Goal: Transaction & Acquisition: Register for event/course

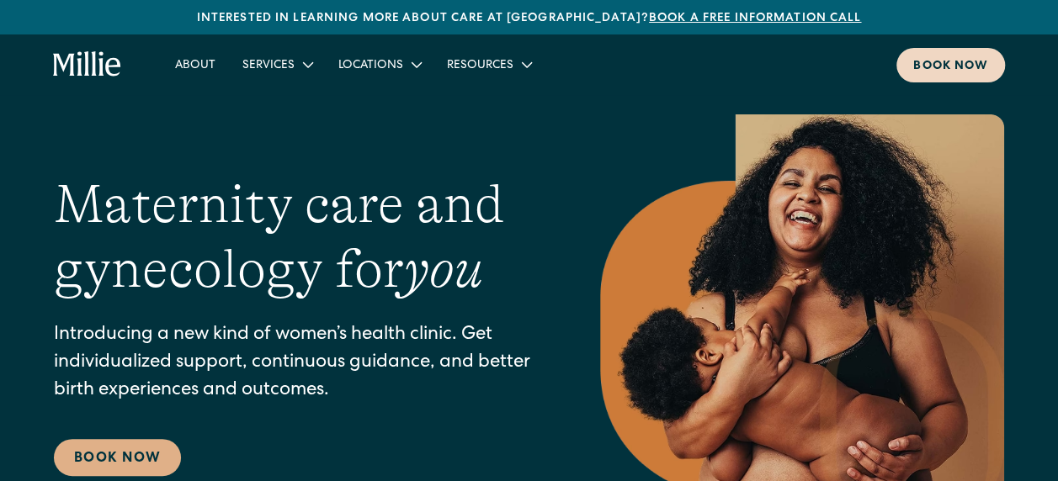
click at [964, 71] on div "Book now" at bounding box center [950, 67] width 75 height 18
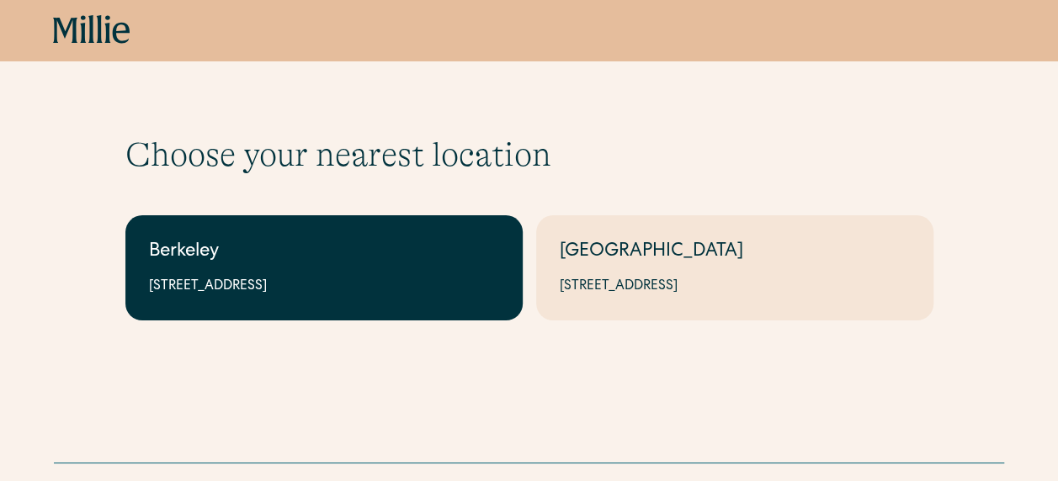
click at [278, 249] on div "Berkeley" at bounding box center [324, 253] width 350 height 28
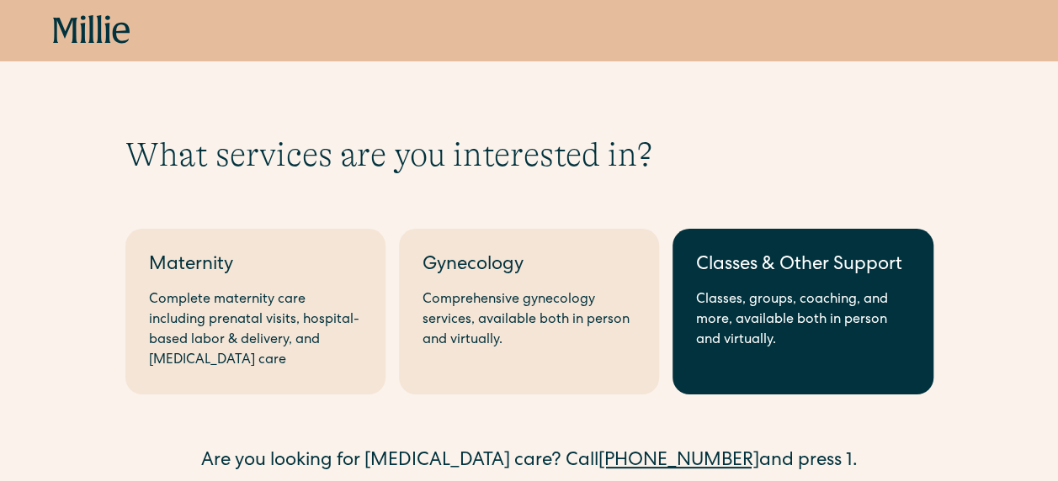
click at [885, 311] on div "Classes, groups, coaching, and more, available both in person and virtually." at bounding box center [802, 320] width 213 height 61
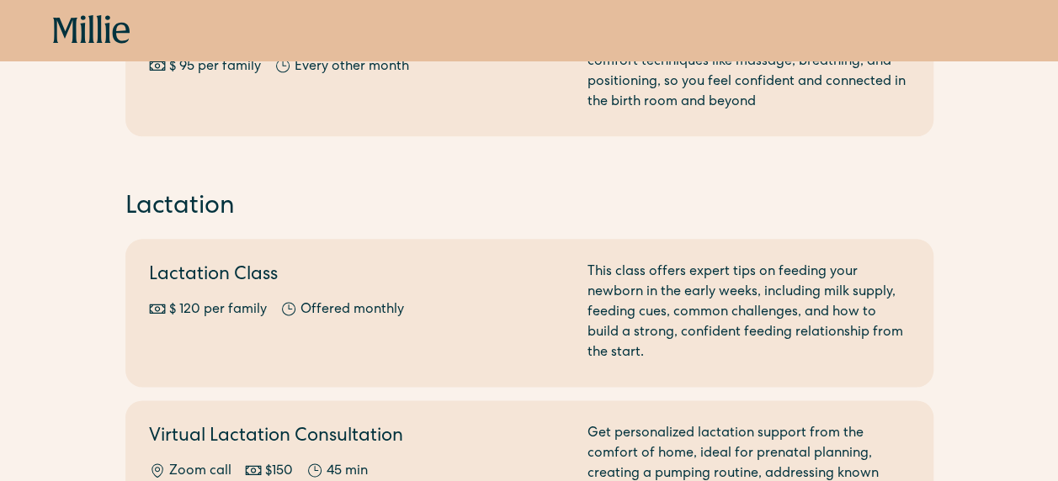
scroll to position [1010, 0]
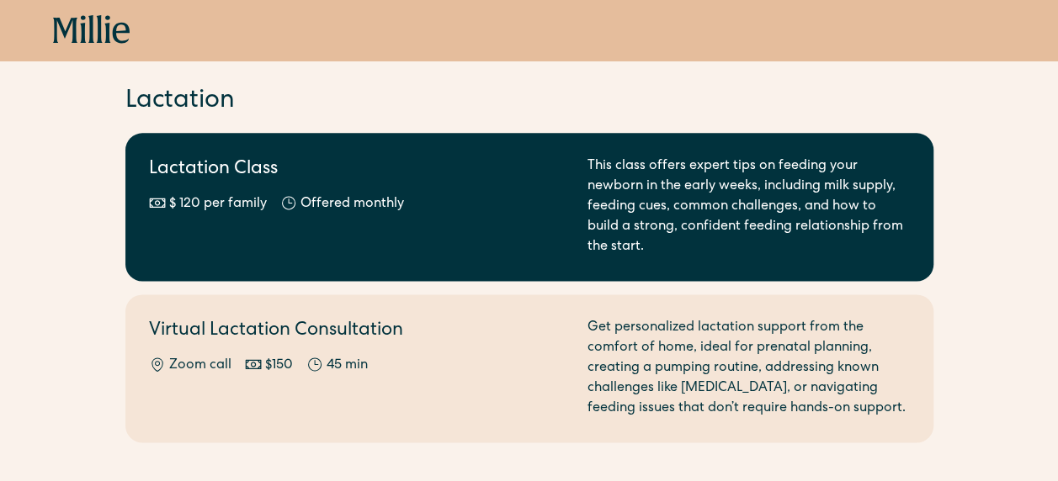
click at [475, 211] on div "$ 120 per family Offered monthly Every other month" at bounding box center [358, 204] width 418 height 20
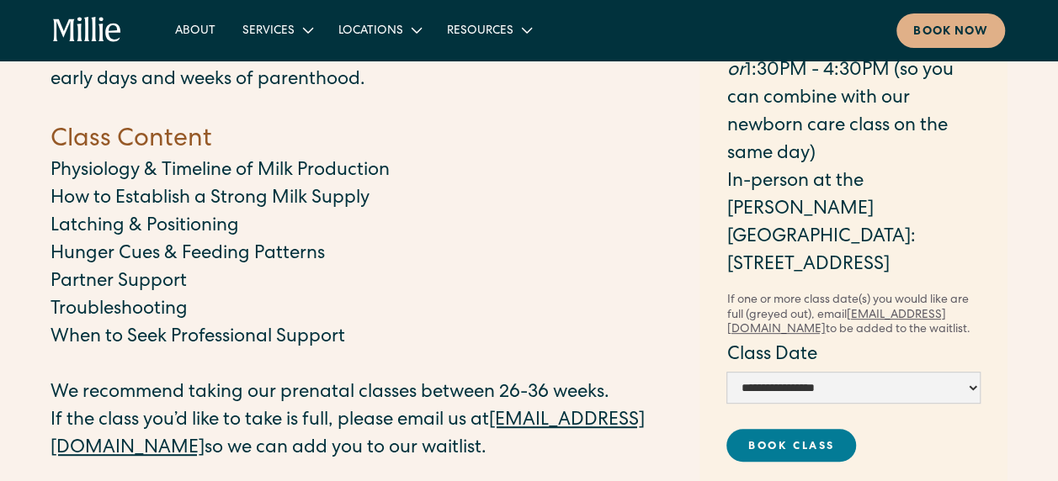
scroll to position [337, 0]
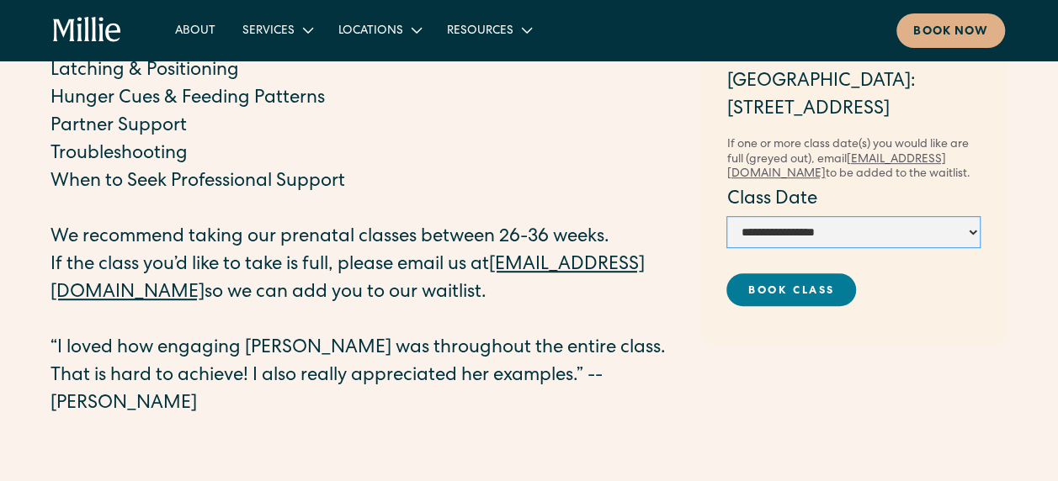
click at [747, 225] on select "**********" at bounding box center [853, 232] width 254 height 32
click at [224, 199] on p "‍" at bounding box center [366, 211] width 632 height 28
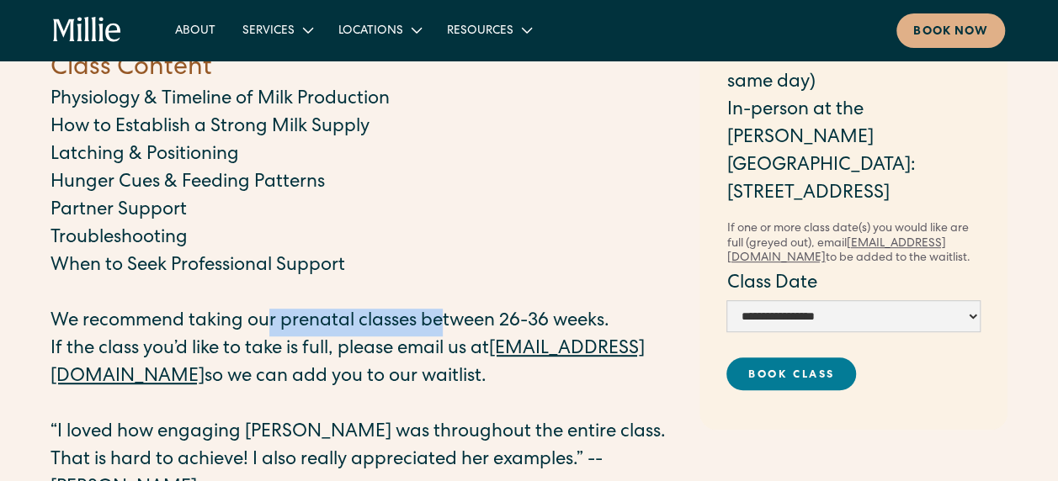
drag, startPoint x: 447, startPoint y: 313, endPoint x: 272, endPoint y: 321, distance: 175.2
click at [272, 321] on p "We recommend taking our prenatal classes between 26-36 weeks." at bounding box center [366, 323] width 632 height 28
drag, startPoint x: 272, startPoint y: 321, endPoint x: 401, endPoint y: 342, distance: 131.1
click at [401, 342] on p "If the class you’d like to take is full, please email us at classes@millieclini…" at bounding box center [366, 365] width 632 height 56
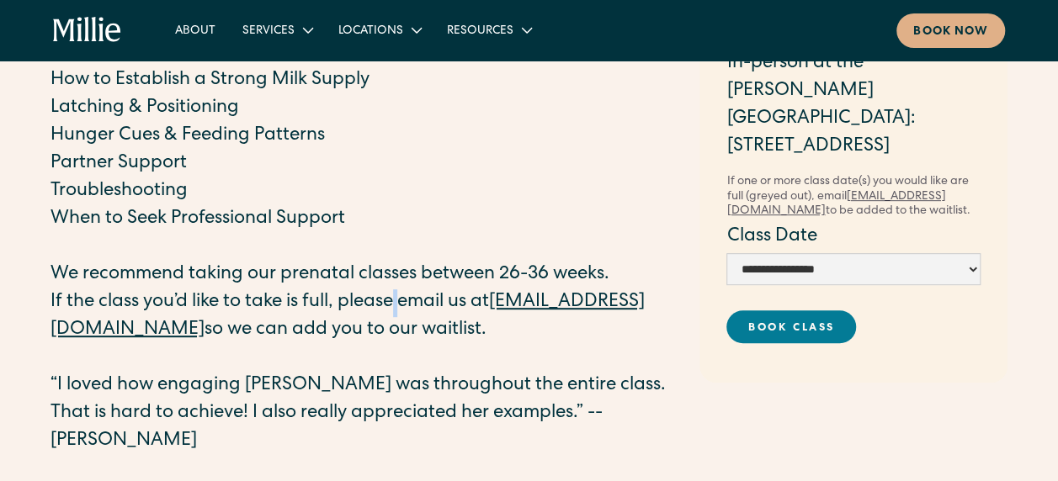
scroll to position [337, 0]
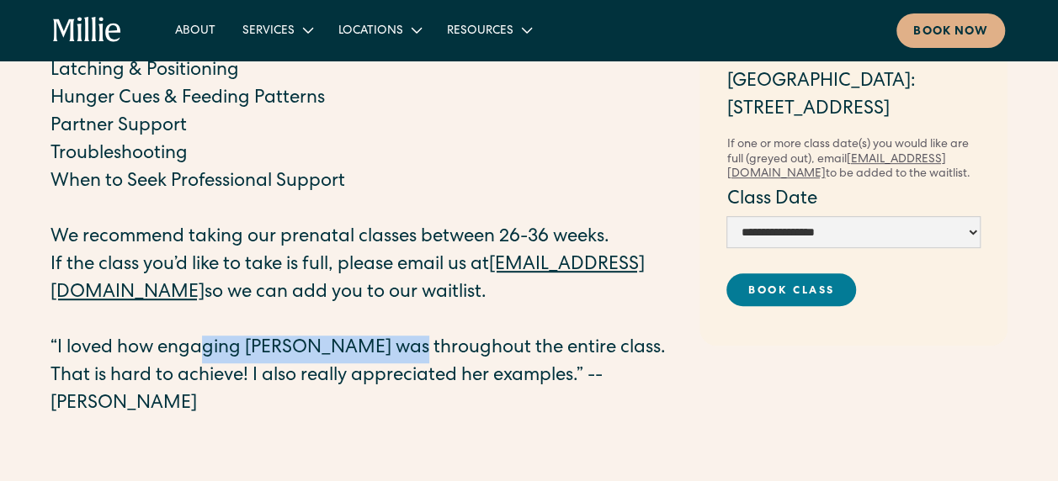
drag, startPoint x: 204, startPoint y: 353, endPoint x: 394, endPoint y: 353, distance: 189.3
click at [394, 353] on p "“I loved how engaging Shalini was throughout the entire class. That is hard to …" at bounding box center [366, 377] width 632 height 83
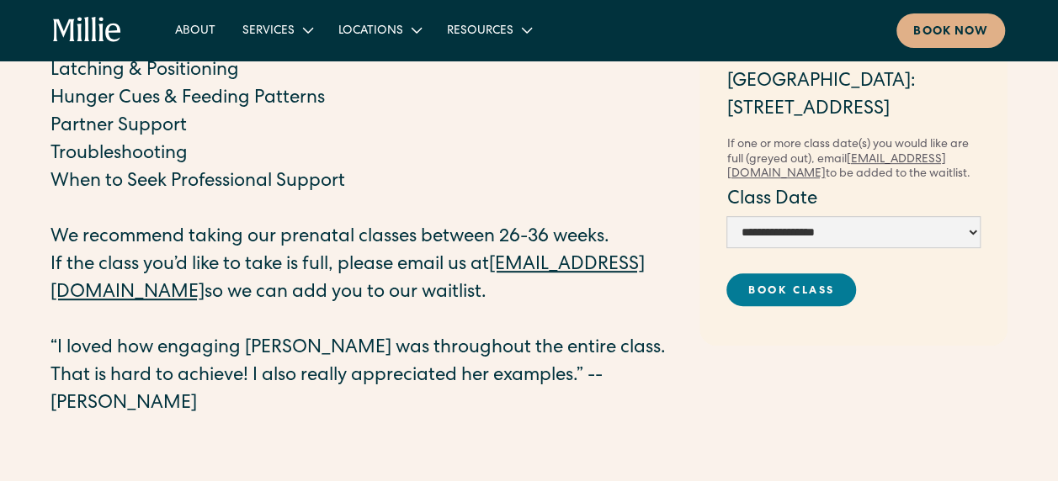
drag, startPoint x: 394, startPoint y: 353, endPoint x: 394, endPoint y: 374, distance: 20.2
click at [394, 374] on p "“I loved how engaging Shalini was throughout the entire class. That is hard to …" at bounding box center [366, 377] width 632 height 83
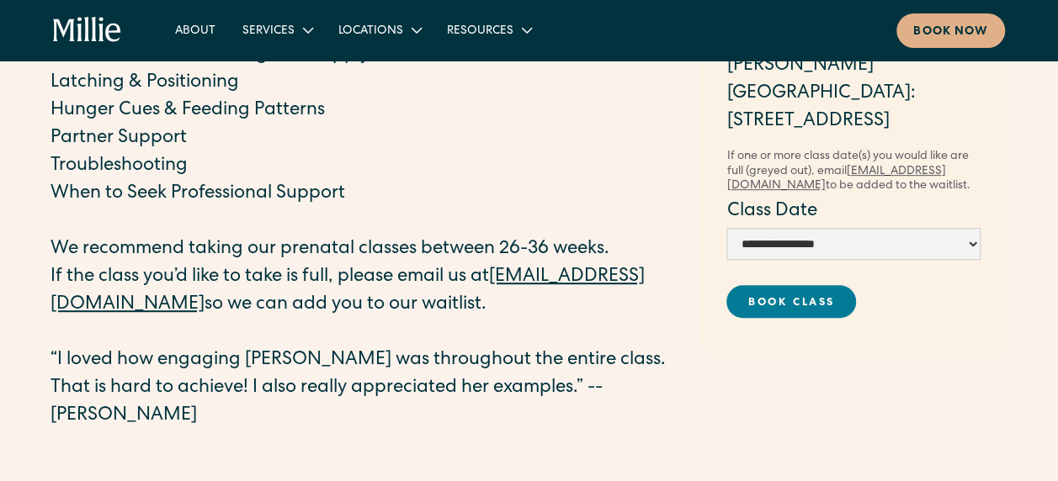
scroll to position [168, 0]
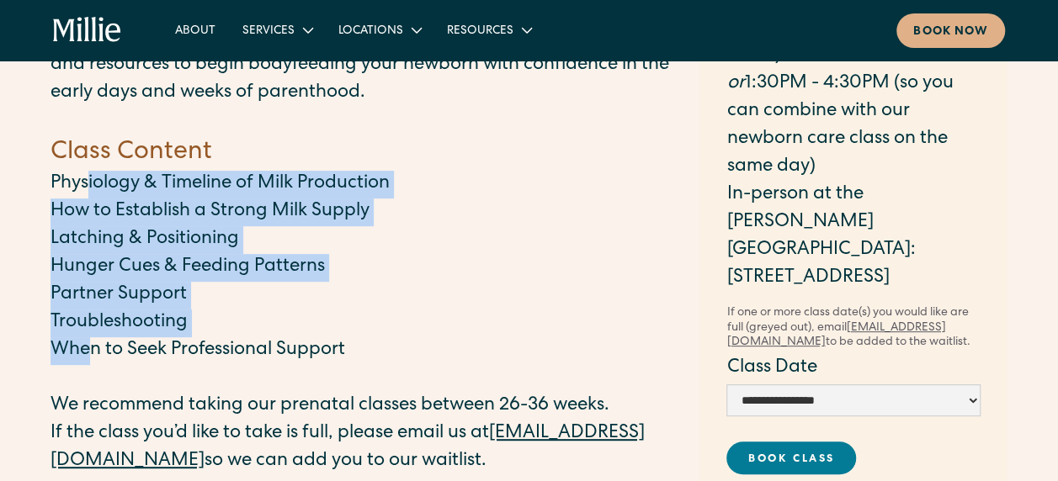
drag, startPoint x: 84, startPoint y: 177, endPoint x: 91, endPoint y: 358, distance: 181.8
click at [91, 358] on div "Our Lactation class will provide you and your partner with the information and …" at bounding box center [366, 305] width 632 height 563
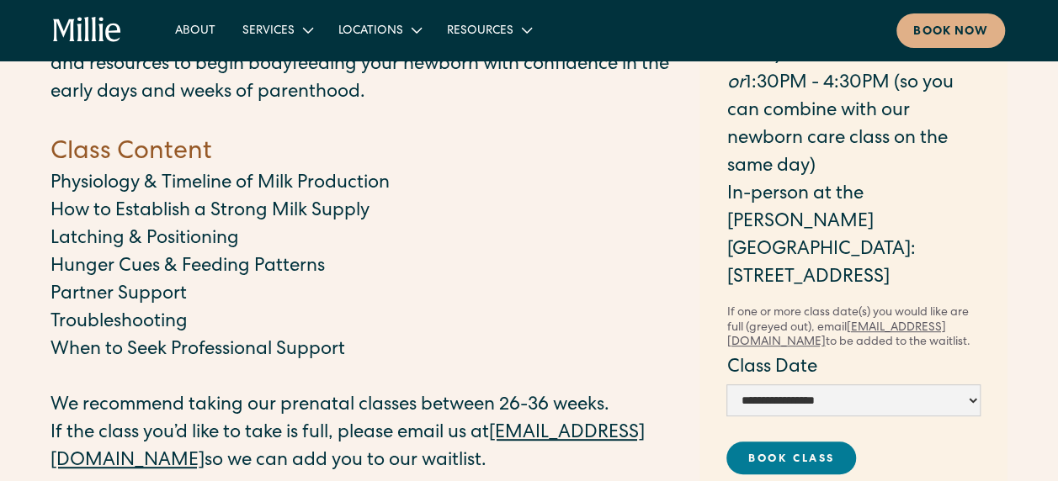
drag, startPoint x: 91, startPoint y: 358, endPoint x: 274, endPoint y: 370, distance: 183.8
click at [274, 370] on p "‍" at bounding box center [366, 379] width 632 height 28
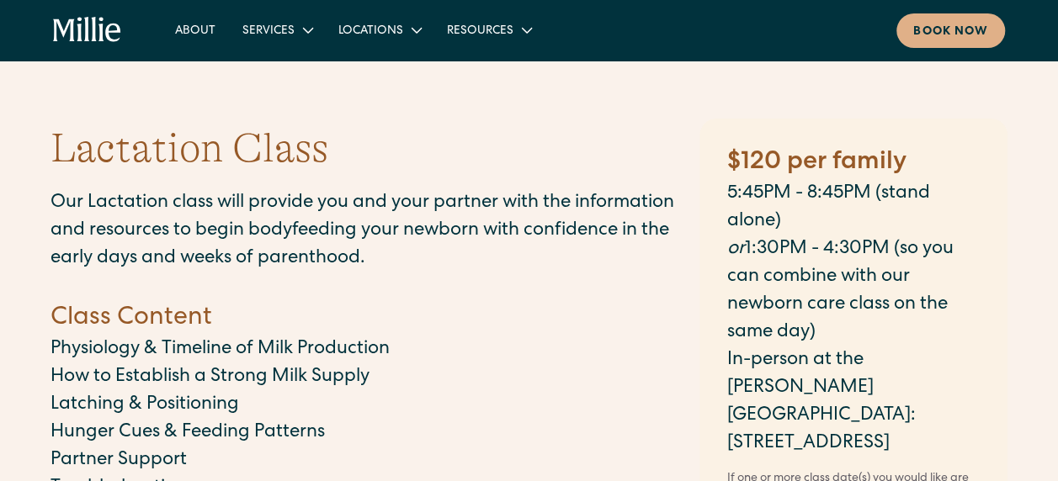
scroll to position [0, 0]
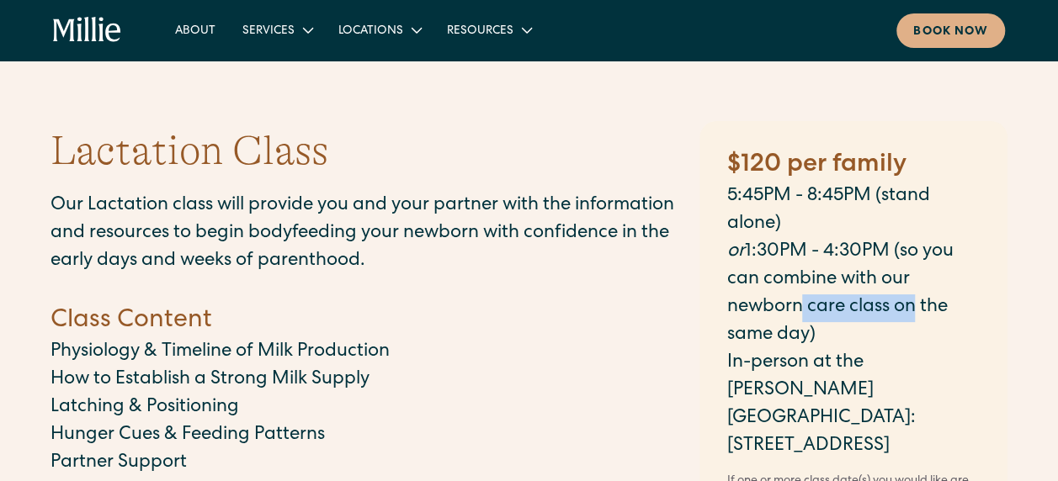
drag, startPoint x: 791, startPoint y: 307, endPoint x: 900, endPoint y: 321, distance: 110.3
click at [900, 321] on p "‍ or 1:30PM - 4:30PM (so you can combine with our newborn care class on the sam…" at bounding box center [853, 294] width 254 height 111
drag, startPoint x: 900, startPoint y: 321, endPoint x: 875, endPoint y: 406, distance: 87.8
click at [875, 406] on p "In-person at the Millie Clinic: 2999 Regent St. #524, Berkeley, CA" at bounding box center [853, 405] width 254 height 111
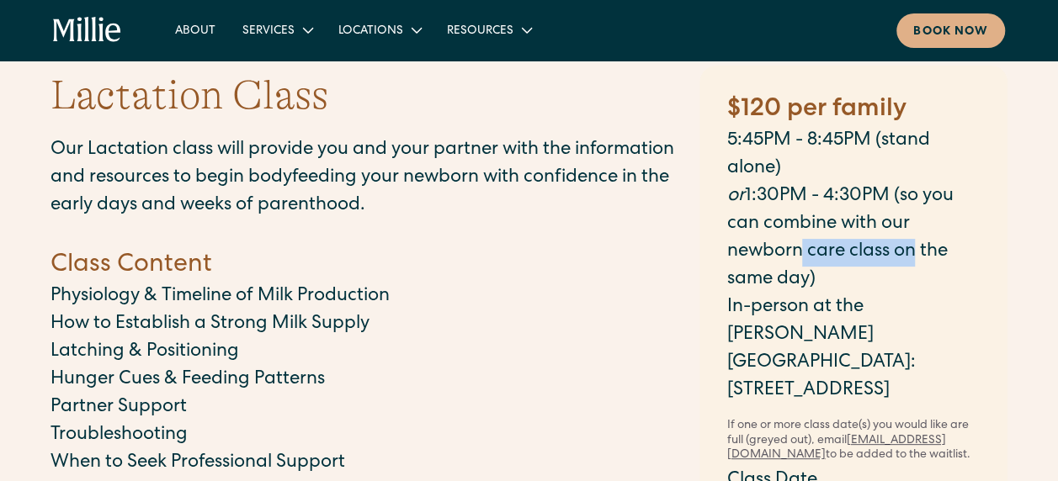
scroll to position [168, 0]
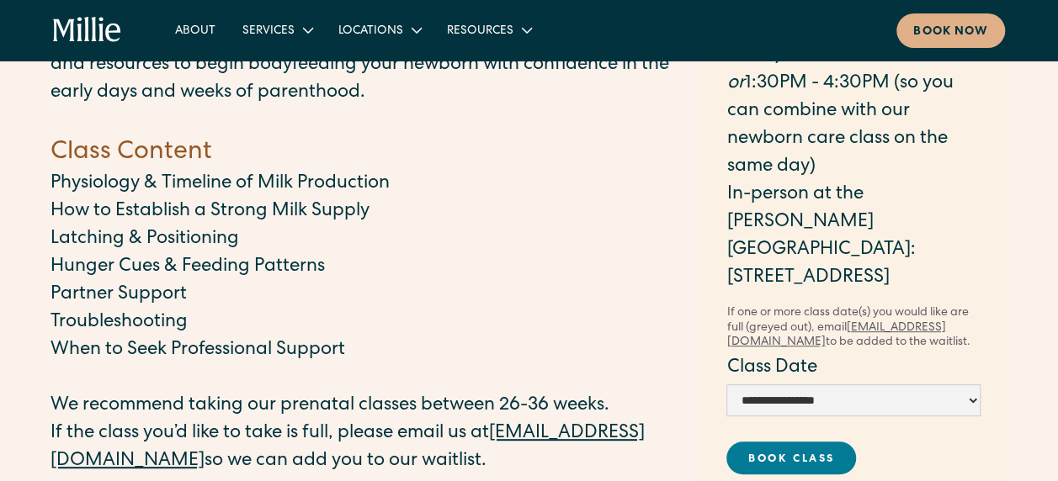
click at [769, 225] on p "In-person at the Millie Clinic: 2999 Regent St. #524, Berkeley, CA" at bounding box center [853, 237] width 254 height 111
